Goal: Navigation & Orientation: Find specific page/section

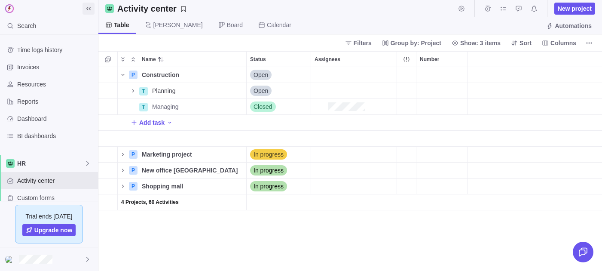
scroll to position [204, 504]
click at [89, 7] on icon at bounding box center [88, 8] width 7 height 7
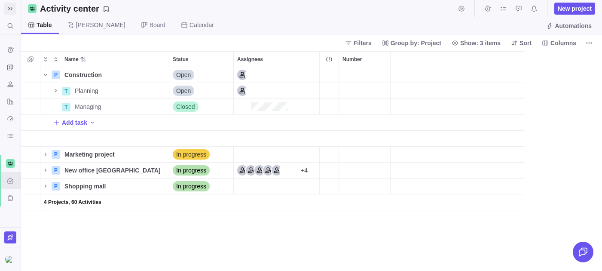
scroll to position [204, 581]
click at [487, 6] on icon "Time logs" at bounding box center [487, 8] width 7 height 7
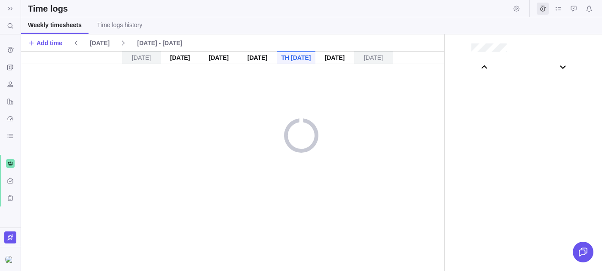
scroll to position [47857, 0]
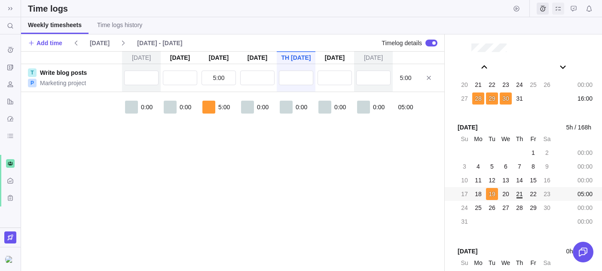
click at [557, 8] on icon "My assignments" at bounding box center [558, 8] width 7 height 7
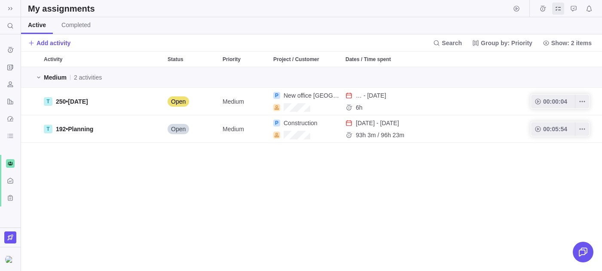
scroll to position [204, 581]
